Goal: Task Accomplishment & Management: Manage account settings

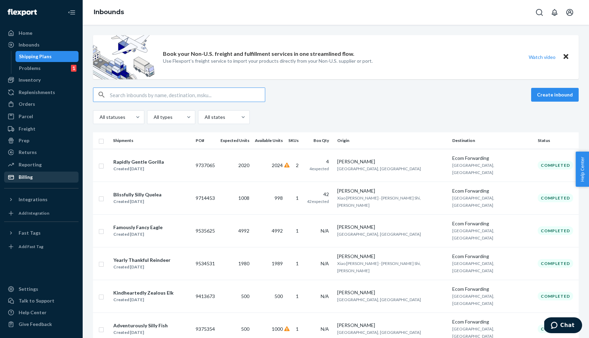
click at [23, 180] on div "Billing" at bounding box center [26, 177] width 14 height 7
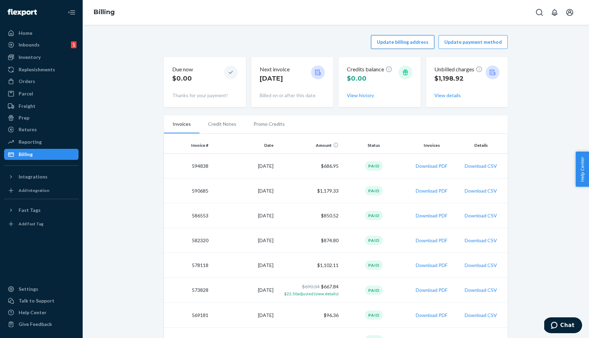
click at [411, 41] on button "Update billing address" at bounding box center [402, 42] width 63 height 14
click at [460, 44] on button "Update payment method" at bounding box center [473, 42] width 69 height 14
click at [442, 96] on button "View details" at bounding box center [448, 95] width 27 height 7
click at [462, 76] on p "$1,198.92" at bounding box center [459, 78] width 48 height 9
click at [486, 72] on div "Unbilled charges $1,198.92" at bounding box center [467, 75] width 65 height 21
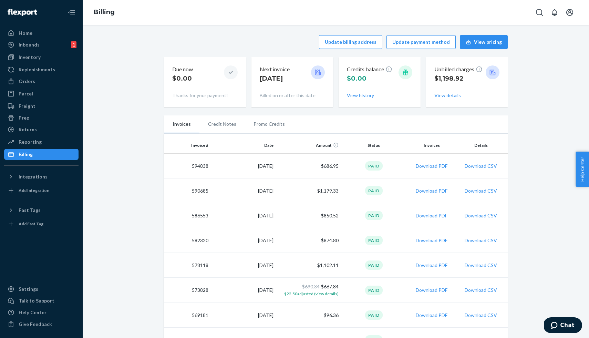
click at [498, 73] on div at bounding box center [493, 72] width 14 height 14
click at [445, 98] on button "View details" at bounding box center [448, 95] width 27 height 7
click at [445, 94] on button "View details" at bounding box center [448, 95] width 27 height 7
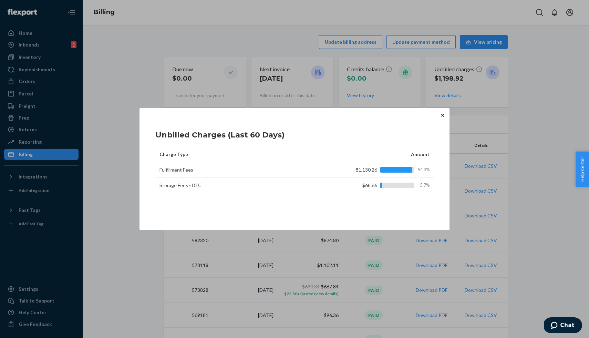
click at [442, 115] on icon "Close" at bounding box center [443, 115] width 3 height 4
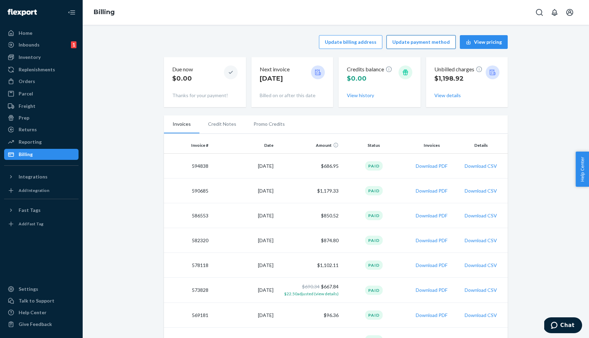
click at [414, 43] on button "Update payment method" at bounding box center [421, 42] width 69 height 14
click at [426, 166] on button "Download PDF" at bounding box center [432, 166] width 32 height 7
click at [318, 72] on icon at bounding box center [318, 72] width 7 height 7
click at [493, 72] on icon at bounding box center [492, 72] width 7 height 7
click at [474, 68] on p "Unbilled charges" at bounding box center [459, 69] width 48 height 8
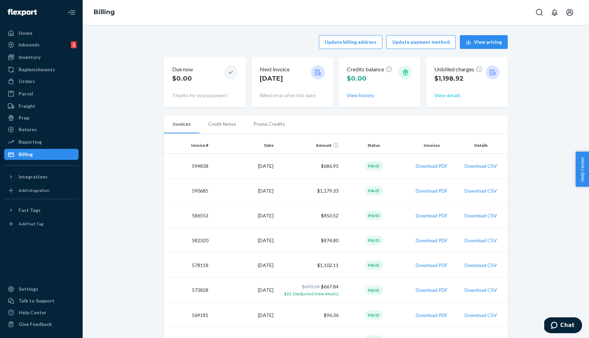
click at [447, 95] on button "View details" at bounding box center [448, 95] width 27 height 7
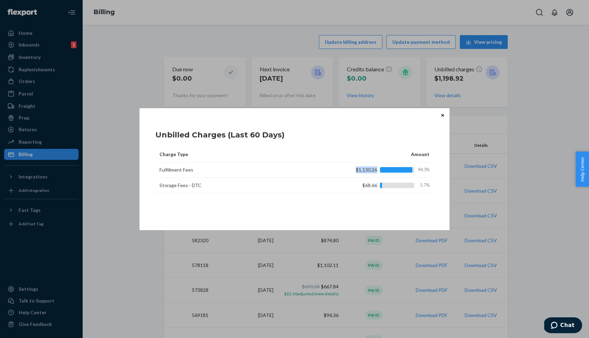
drag, startPoint x: 355, startPoint y: 169, endPoint x: 387, endPoint y: 169, distance: 32.7
click at [387, 169] on div "$1,130.26 94.3%" at bounding box center [384, 169] width 91 height 7
click at [440, 115] on button "Close" at bounding box center [442, 116] width 7 height 8
